Goal: Task Accomplishment & Management: Use online tool/utility

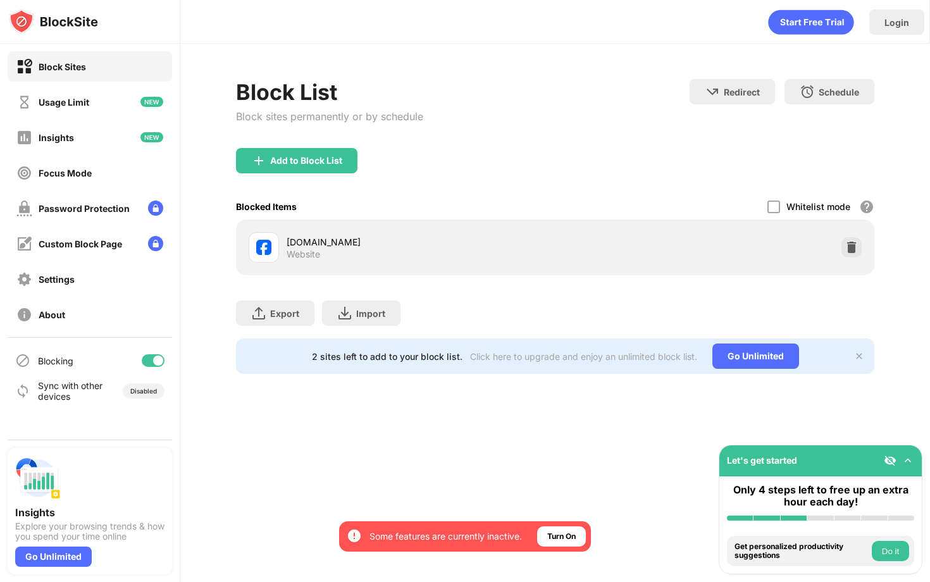
click at [856, 243] on img at bounding box center [851, 247] width 13 height 13
